Goal: Task Accomplishment & Management: Use online tool/utility

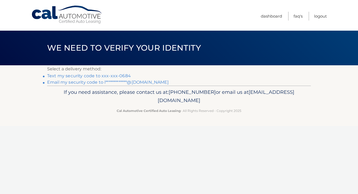
click at [81, 77] on link "Text my security code to xxx-xxx-0684" at bounding box center [89, 75] width 84 height 5
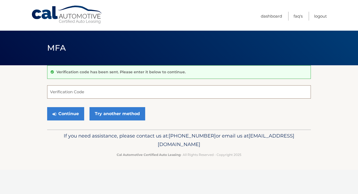
click at [91, 89] on input "Verification Code" at bounding box center [178, 91] width 263 height 13
type input "793253"
click at [47, 107] on button "Continue" at bounding box center [65, 113] width 37 height 13
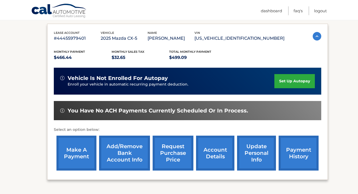
scroll to position [83, 0]
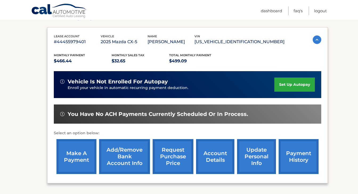
click at [73, 154] on link "make a payment" at bounding box center [76, 156] width 40 height 35
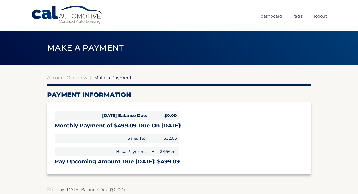
select select "NjQyMjc2NjEtOGM5MS00YzQxLTllZDItZGFiYzIxZWRjNjcw"
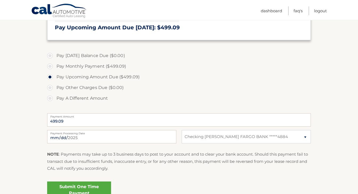
scroll to position [163, 0]
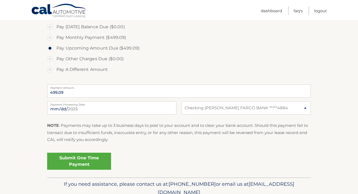
click at [80, 161] on link "Submit One Time Payment" at bounding box center [79, 160] width 64 height 17
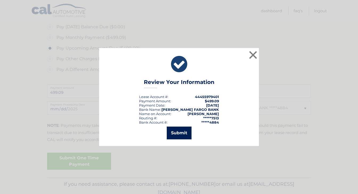
click at [183, 133] on button "Submit" at bounding box center [179, 132] width 25 height 13
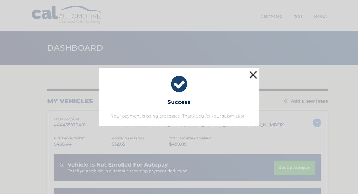
click at [254, 78] on button "×" at bounding box center [252, 74] width 11 height 11
